Goal: Navigation & Orientation: Find specific page/section

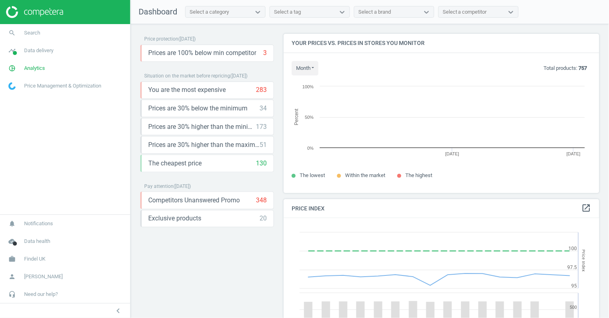
scroll to position [159, 316]
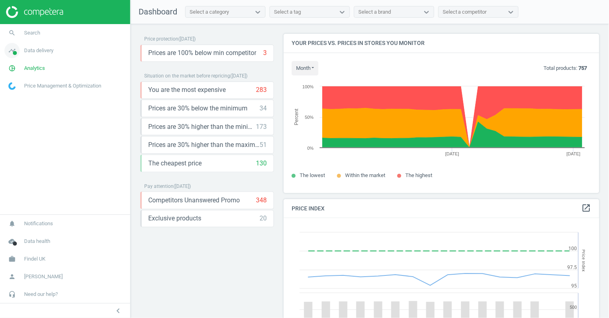
click at [42, 53] on span "Data delivery" at bounding box center [38, 50] width 29 height 7
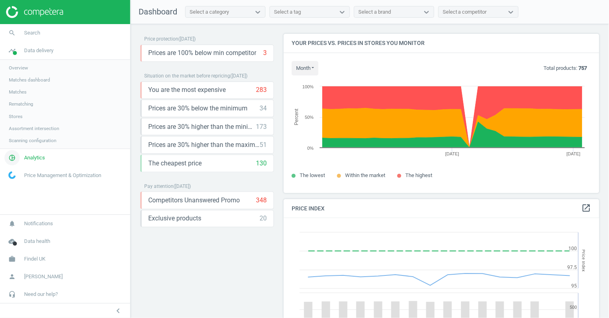
click at [34, 156] on span "Analytics" at bounding box center [34, 157] width 21 height 7
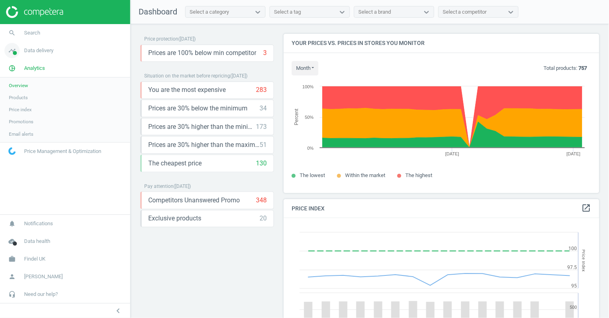
click at [35, 55] on link "timeline Data delivery" at bounding box center [65, 51] width 130 height 18
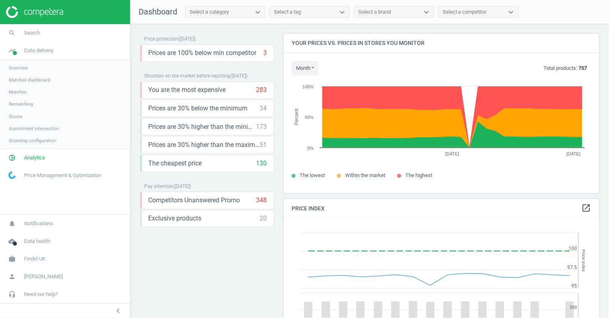
click at [29, 79] on span "Matches dashboard" at bounding box center [29, 80] width 41 height 6
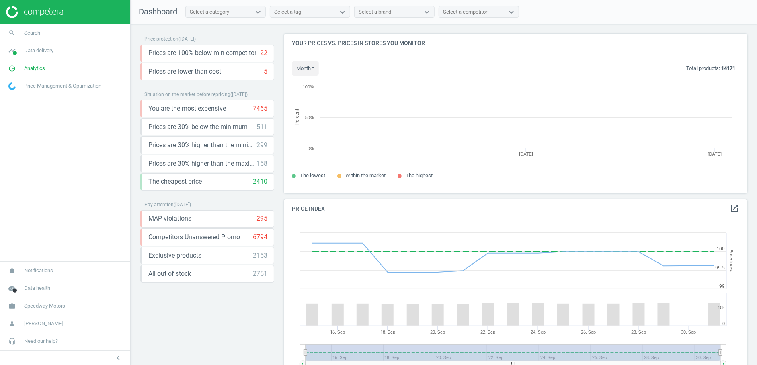
scroll to position [159, 464]
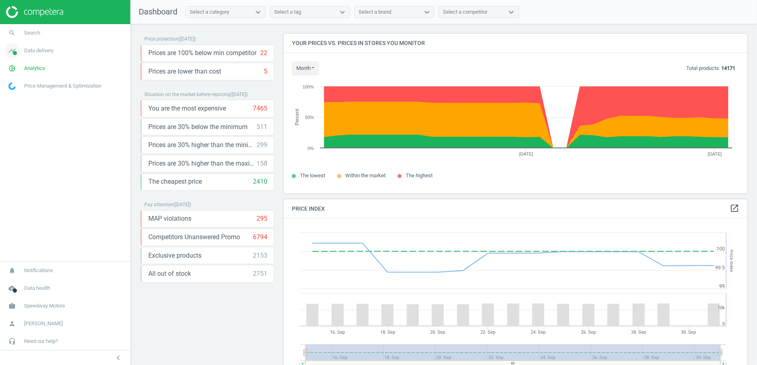
click at [45, 54] on span "Data delivery" at bounding box center [38, 50] width 29 height 7
click at [23, 83] on link "Matches dashboard" at bounding box center [65, 80] width 130 height 12
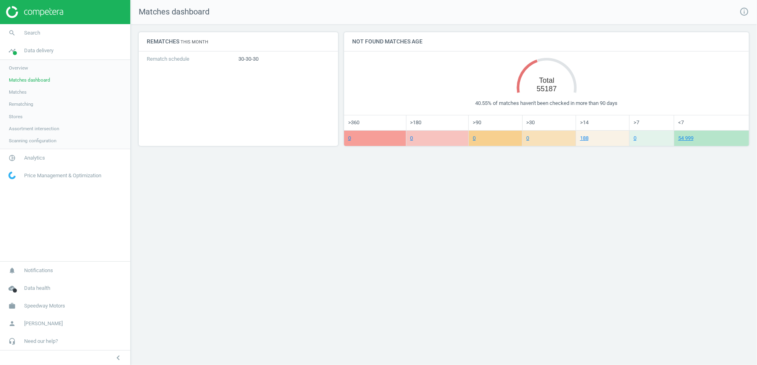
click at [15, 118] on span "Stores" at bounding box center [16, 116] width 14 height 6
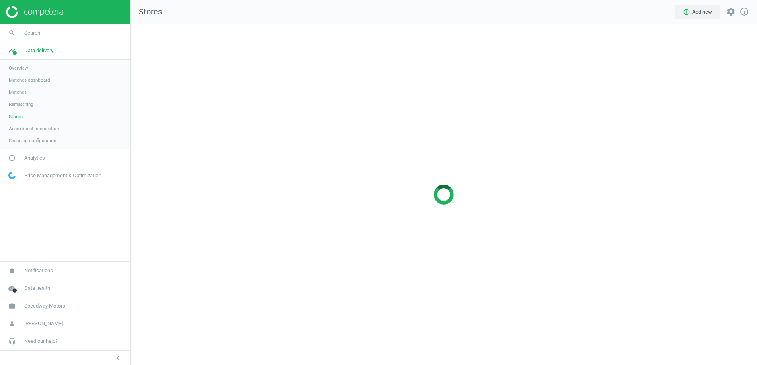
scroll to position [341, 627]
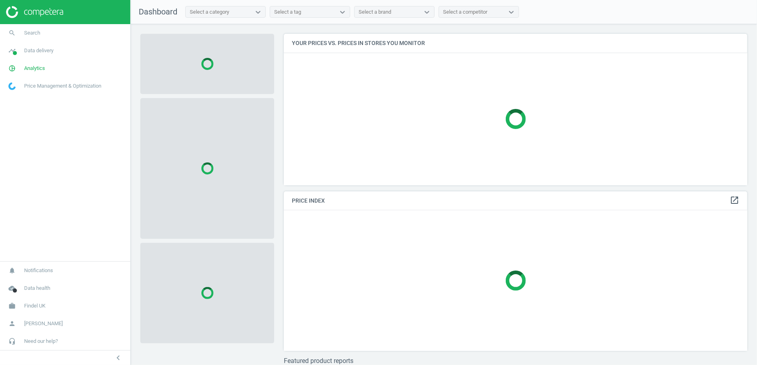
scroll to position [165, 471]
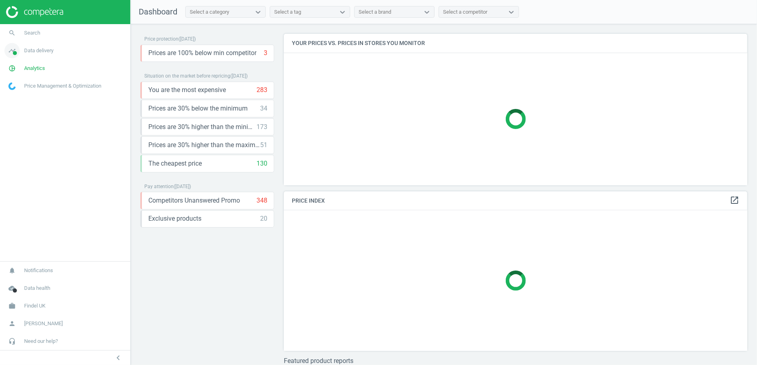
click at [33, 49] on span "Data delivery" at bounding box center [38, 50] width 29 height 7
click at [27, 68] on span "Overview" at bounding box center [18, 68] width 19 height 6
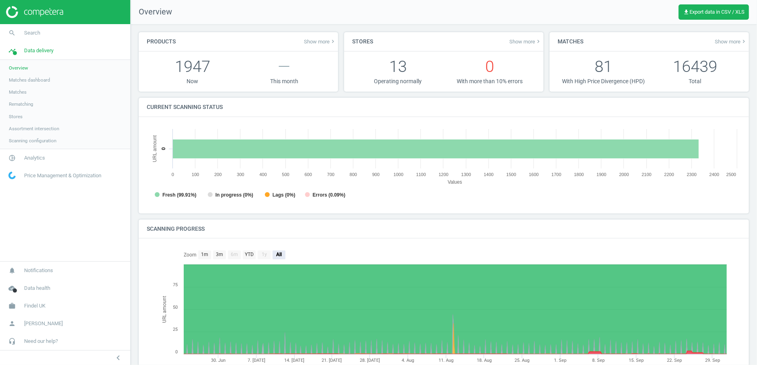
scroll to position [4, 4]
